Goal: Task Accomplishment & Management: Use online tool/utility

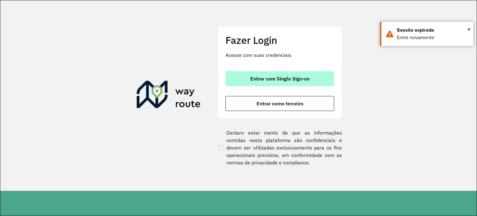
click at [292, 78] on span "Entrar com Single Sign-on" at bounding box center [279, 78] width 59 height 5
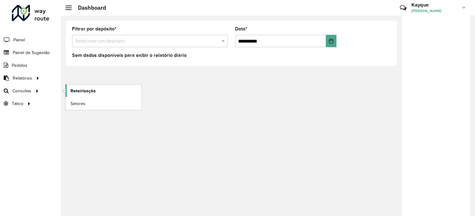
click at [90, 88] on span "Roteirização" at bounding box center [82, 91] width 25 height 7
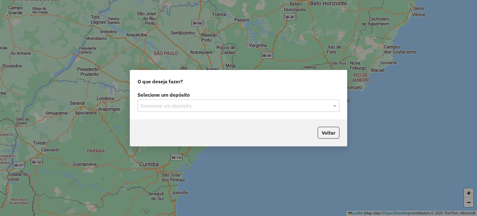
click at [179, 106] on input "text" at bounding box center [232, 105] width 183 height 7
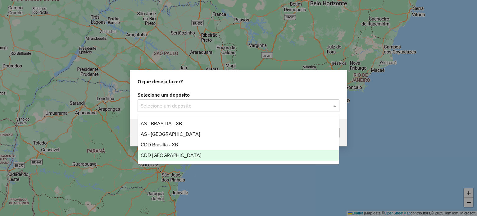
click at [170, 155] on span "CDD [GEOGRAPHIC_DATA]" at bounding box center [171, 154] width 61 height 5
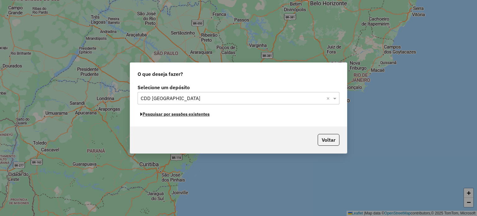
click at [194, 114] on button "Pesquisar por sessões existentes" at bounding box center [175, 114] width 75 height 10
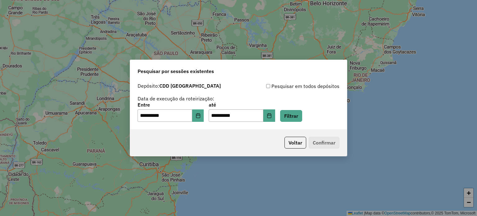
drag, startPoint x: 323, startPoint y: 143, endPoint x: 321, endPoint y: 139, distance: 5.0
click at [323, 143] on p-footer "Voltar Confirmar" at bounding box center [310, 143] width 57 height 12
click at [302, 118] on button "Filtrar" at bounding box center [291, 116] width 22 height 12
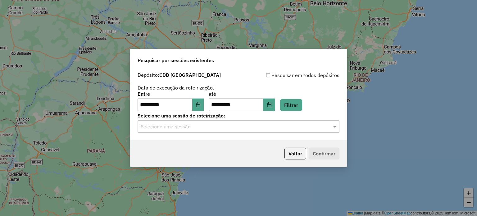
click at [314, 125] on input "text" at bounding box center [232, 126] width 183 height 7
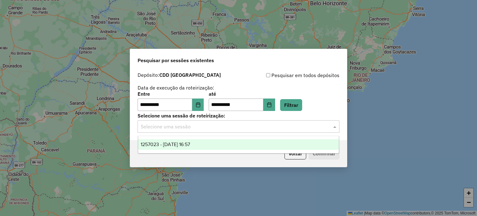
click at [239, 145] on div "1257023 - 01/09/2025 16:57" at bounding box center [238, 144] width 201 height 11
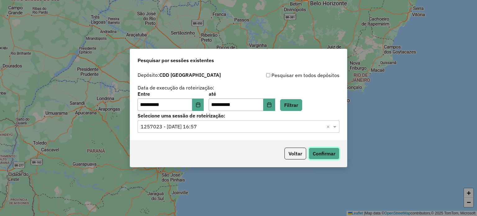
click at [327, 152] on button "Confirmar" at bounding box center [324, 154] width 31 height 12
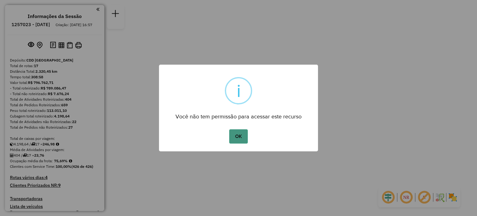
click at [241, 136] on button "OK" at bounding box center [238, 136] width 18 height 14
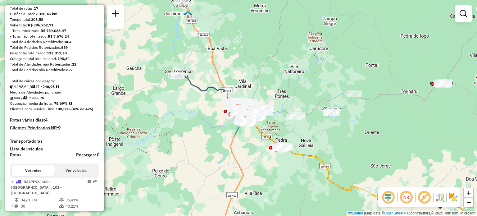
scroll to position [62, 0]
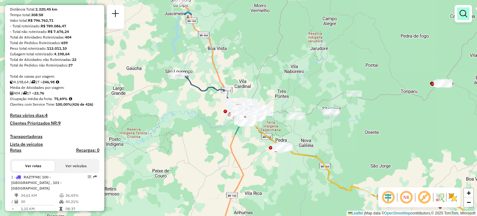
click at [468, 18] on link at bounding box center [463, 13] width 12 height 12
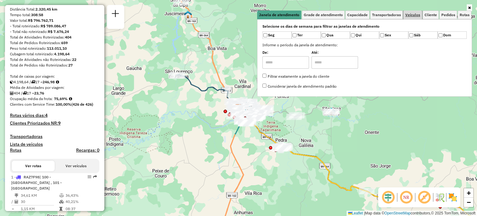
click at [414, 16] on span "Veículos" at bounding box center [412, 15] width 15 height 4
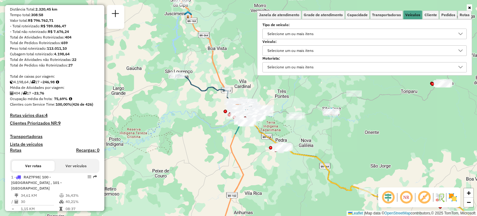
click at [294, 51] on div "Selecione um ou mais itens" at bounding box center [290, 51] width 51 height 10
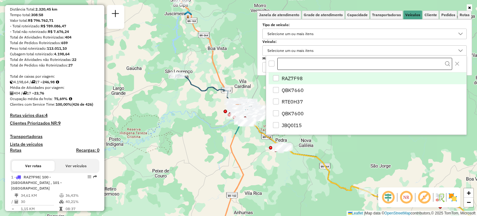
click at [297, 64] on input "text" at bounding box center [364, 64] width 175 height 12
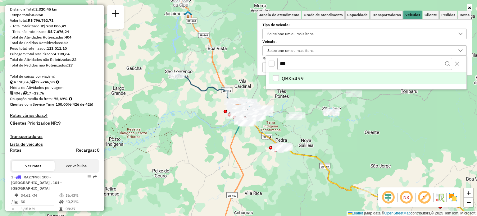
type input "***"
click at [307, 81] on li "QBX5499" at bounding box center [368, 78] width 198 height 12
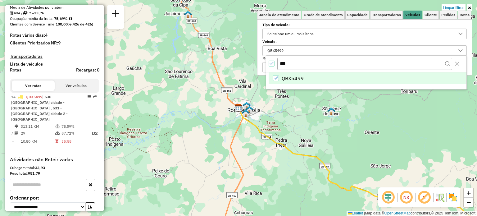
scroll to position [179, 0]
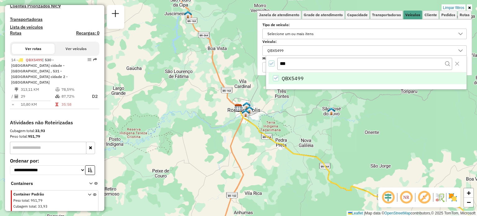
click at [366, 130] on div "Limpar filtros Janela de atendimento Grade de atendimento Capacidade Transporta…" at bounding box center [238, 108] width 477 height 216
